Goal: Information Seeking & Learning: Learn about a topic

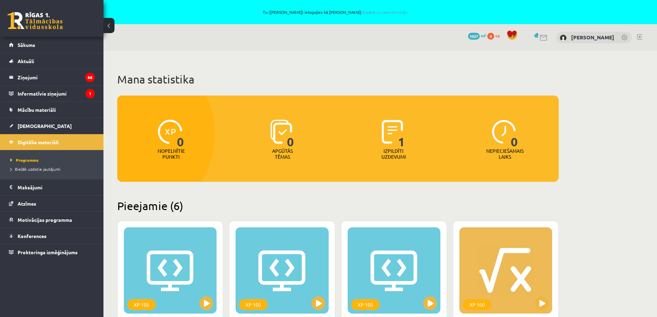
scroll to position [207, 0]
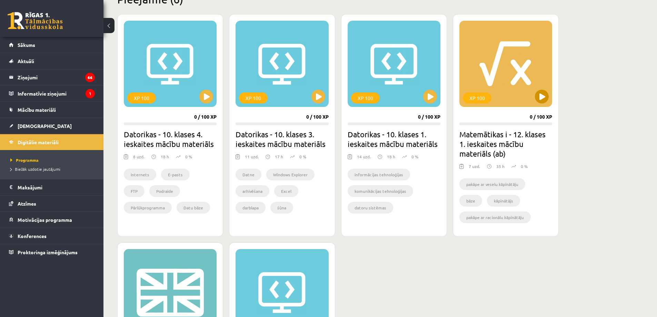
click at [509, 79] on div "XP 100" at bounding box center [505, 64] width 93 height 86
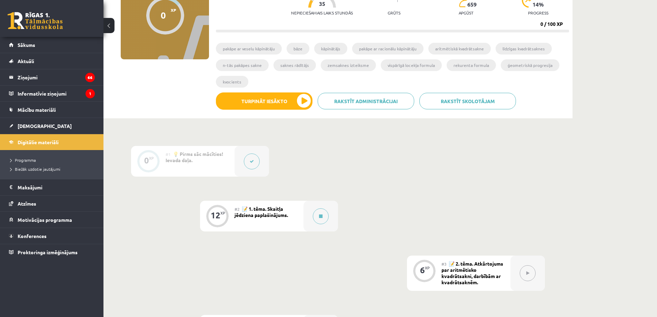
scroll to position [172, 0]
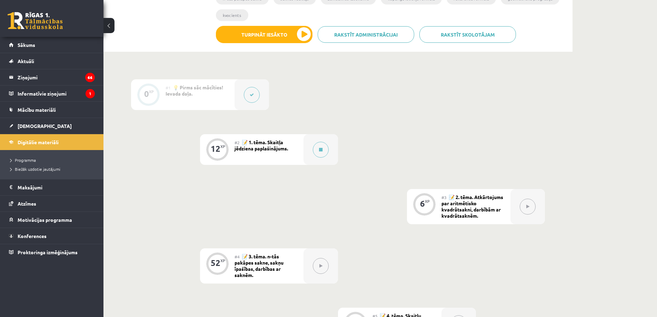
click at [481, 205] on div "#3 📝 2. tēma. Atkārtojums par aritmētisko kvadrātsakni, darbībām ar kvadrātsakn…" at bounding box center [476, 206] width 69 height 35
click at [531, 208] on button at bounding box center [528, 207] width 16 height 16
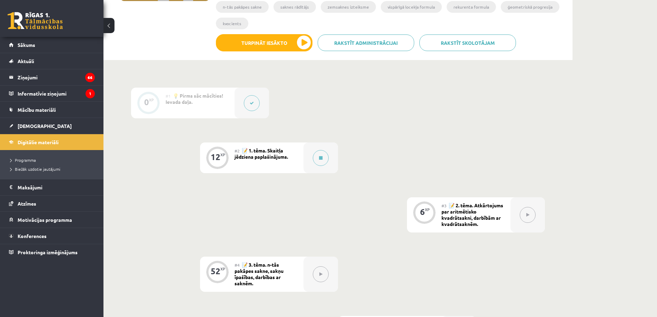
scroll to position [241, 0]
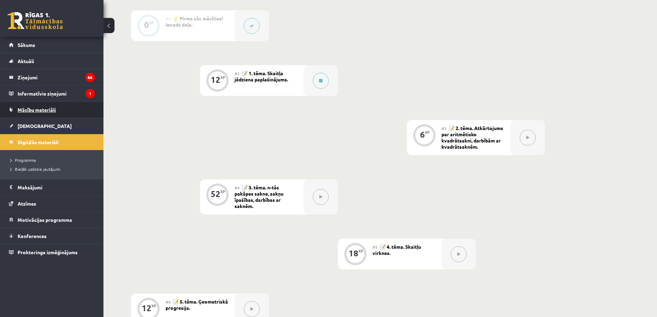
click at [27, 109] on span "Mācību materiāli" at bounding box center [37, 110] width 38 height 6
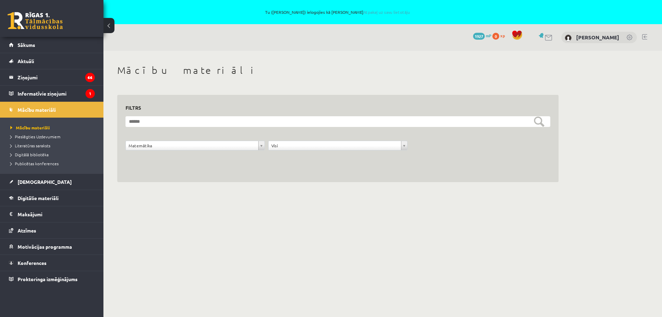
click at [452, 149] on div "**********" at bounding box center [338, 149] width 428 height 17
